Goal: Information Seeking & Learning: Learn about a topic

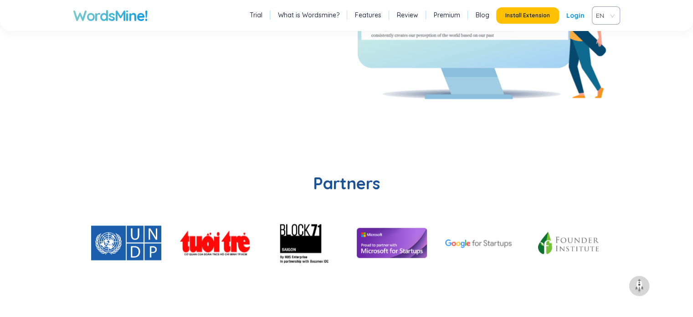
scroll to position [1838, 0]
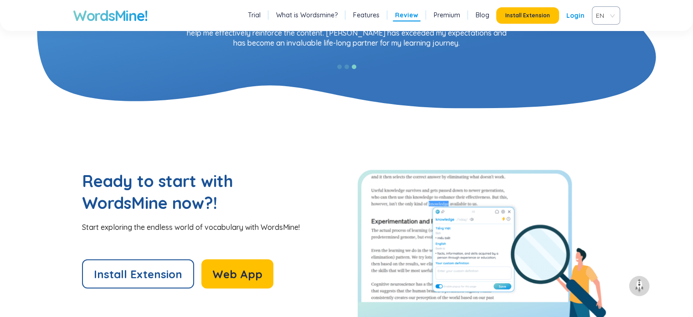
click at [448, 17] on link "Premium" at bounding box center [447, 14] width 26 height 9
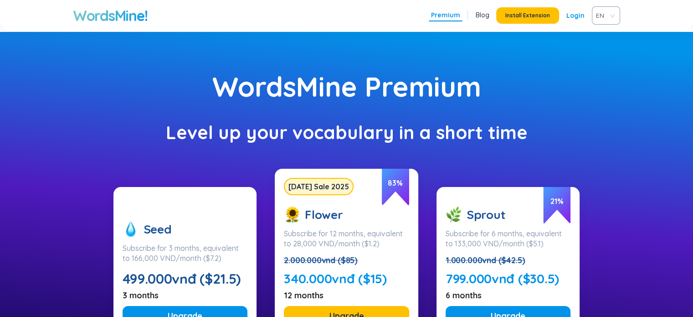
click at [480, 15] on link "Blog" at bounding box center [483, 14] width 14 height 9
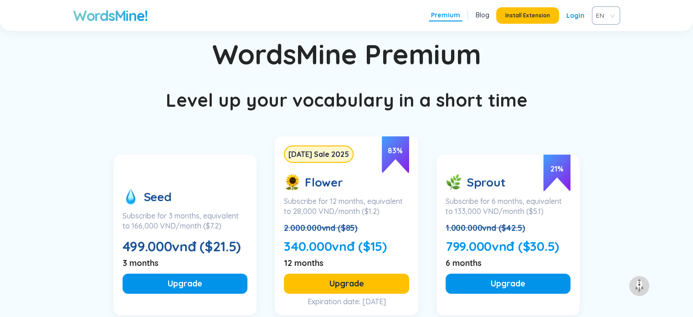
scroll to position [3099, 0]
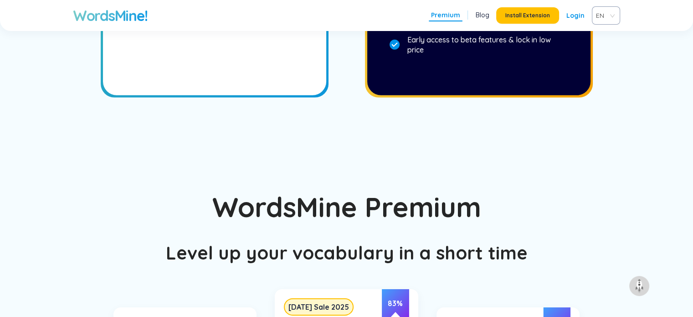
click at [106, 17] on h1 "WordsMine!" at bounding box center [110, 15] width 74 height 18
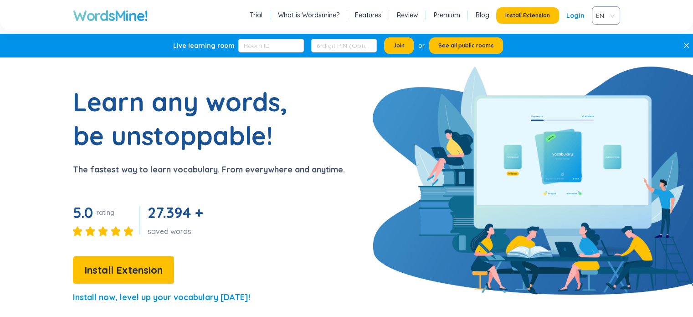
click at [480, 16] on link "Blog" at bounding box center [483, 14] width 14 height 9
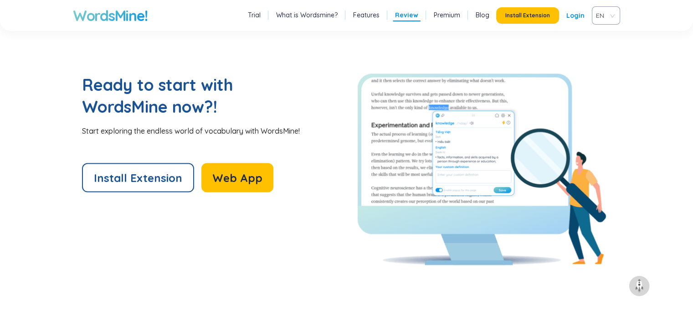
scroll to position [1900, 0]
